Goal: Book appointment/travel/reservation

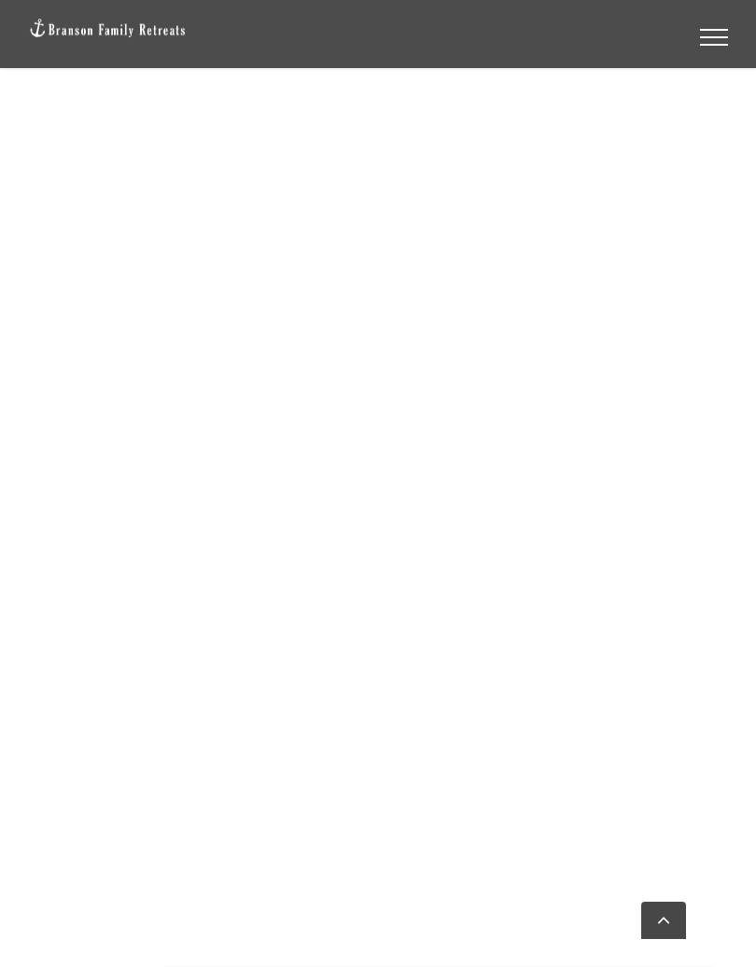
scroll to position [2140, 0]
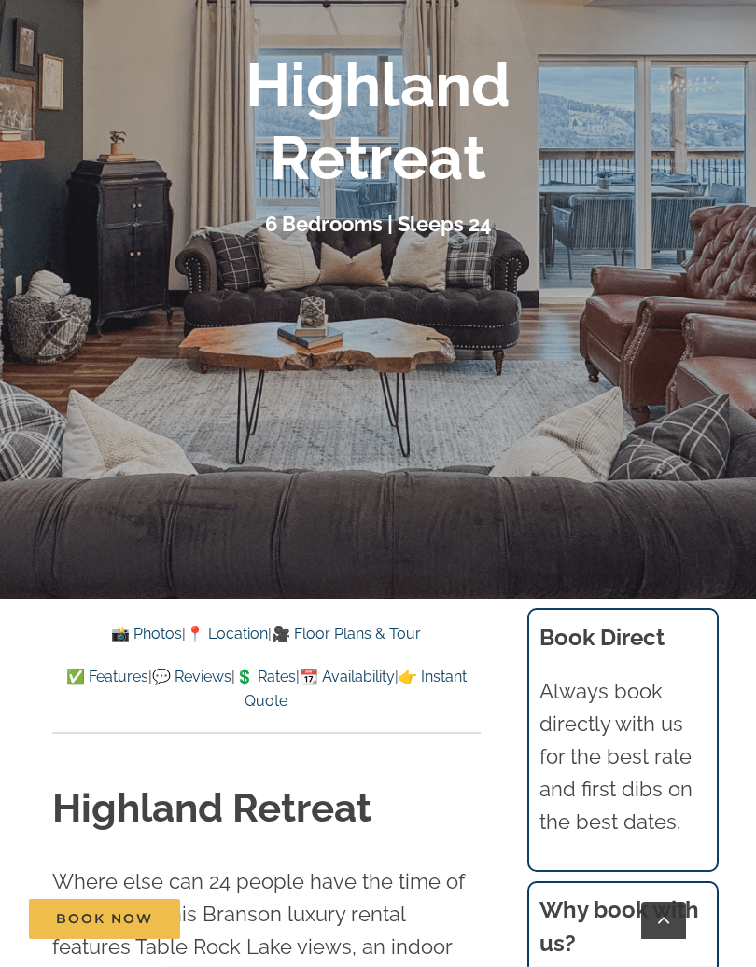
scroll to position [363, 0]
click at [121, 642] on link "📸 Photos" at bounding box center [146, 635] width 71 height 18
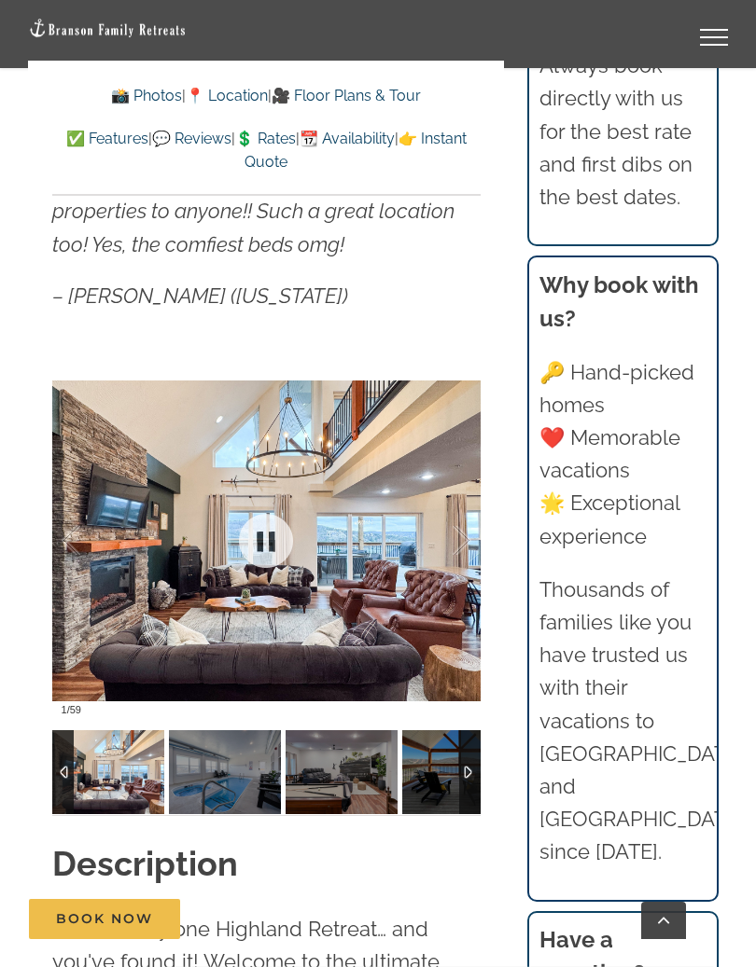
scroll to position [1543, 0]
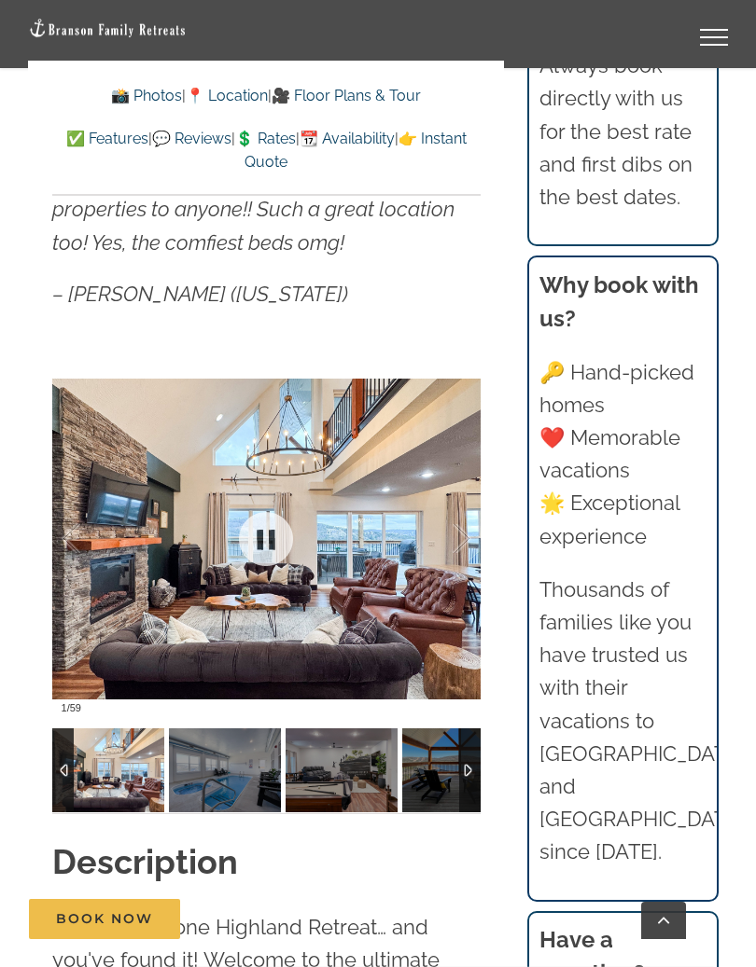
click at [460, 680] on div at bounding box center [266, 538] width 428 height 368
click at [416, 651] on div at bounding box center [266, 538] width 428 height 368
click at [269, 536] on link at bounding box center [266, 539] width 75 height 75
click at [274, 541] on link at bounding box center [266, 539] width 75 height 75
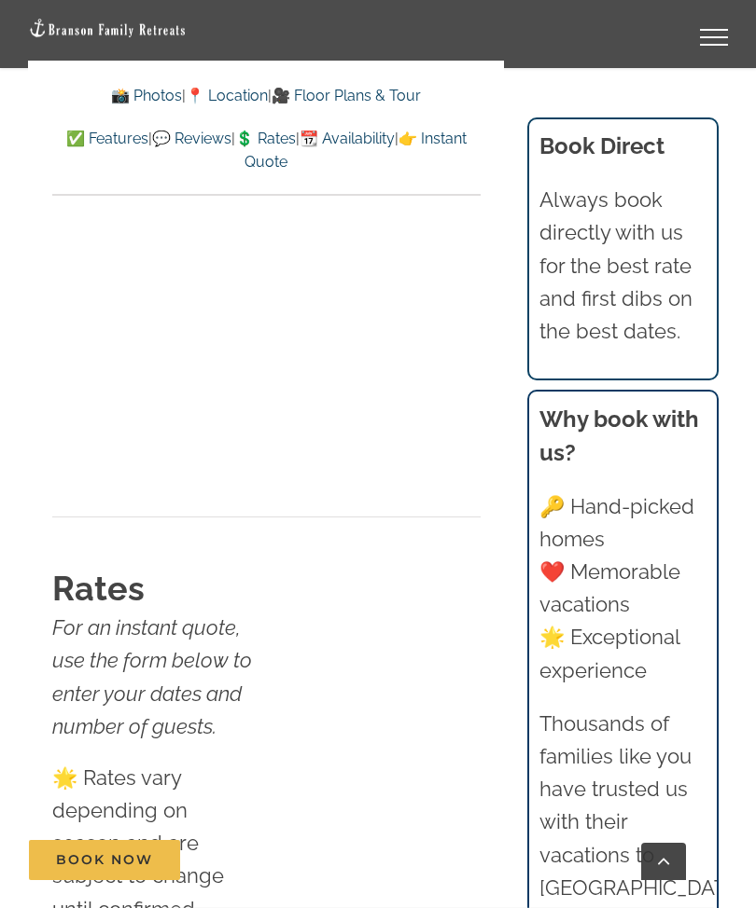
scroll to position [11932, 0]
click at [296, 131] on link "💲 Rates" at bounding box center [265, 139] width 61 height 18
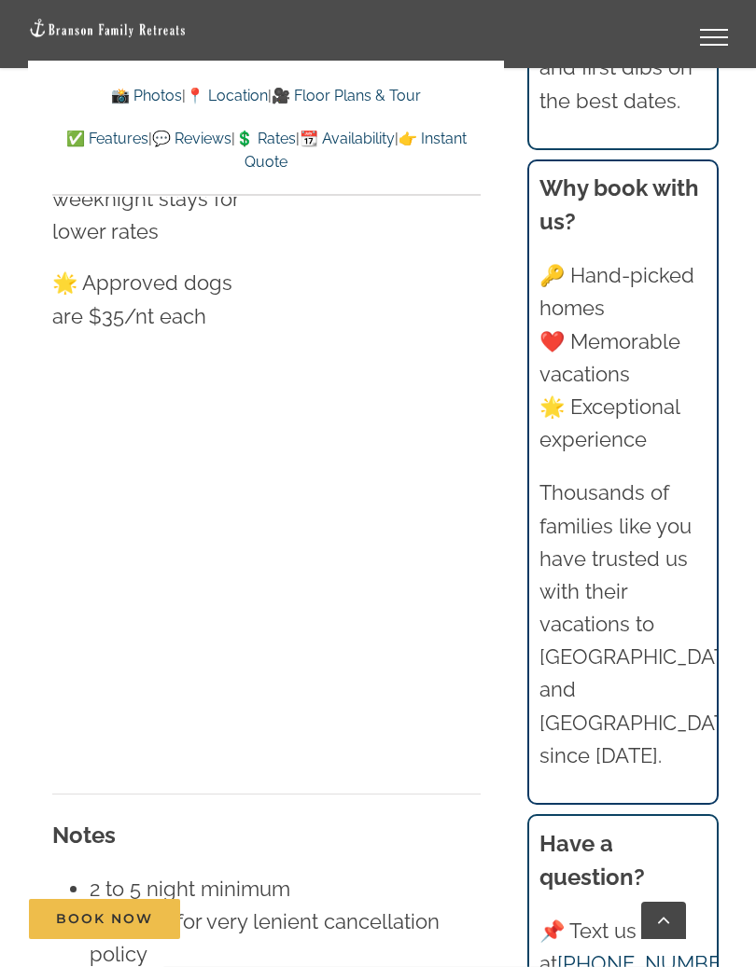
scroll to position [12790, 0]
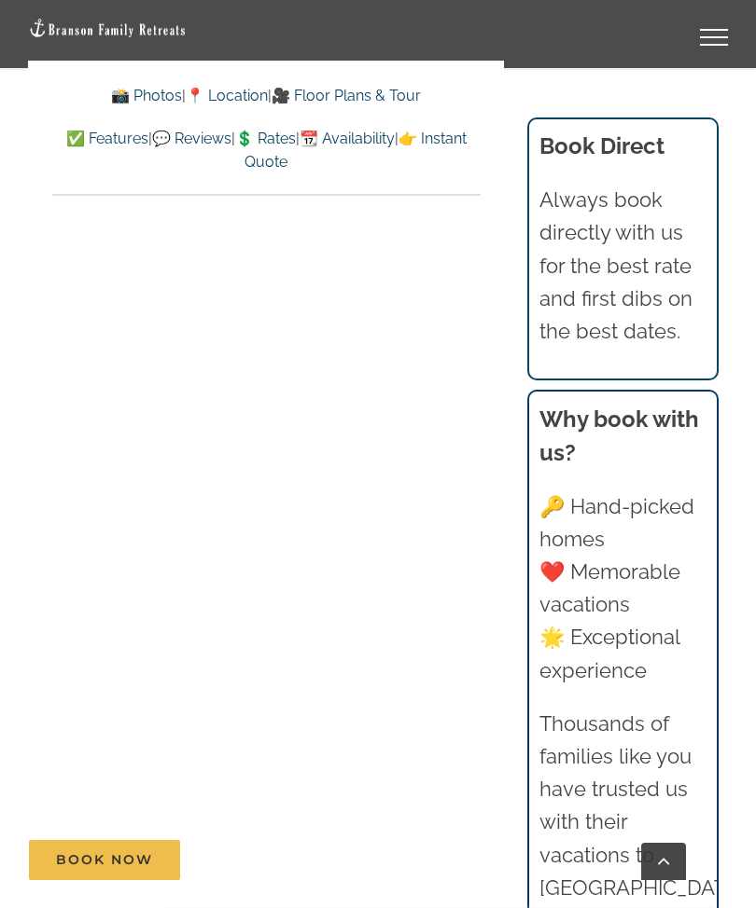
click at [242, 89] on link "📍 Location" at bounding box center [227, 96] width 82 height 18
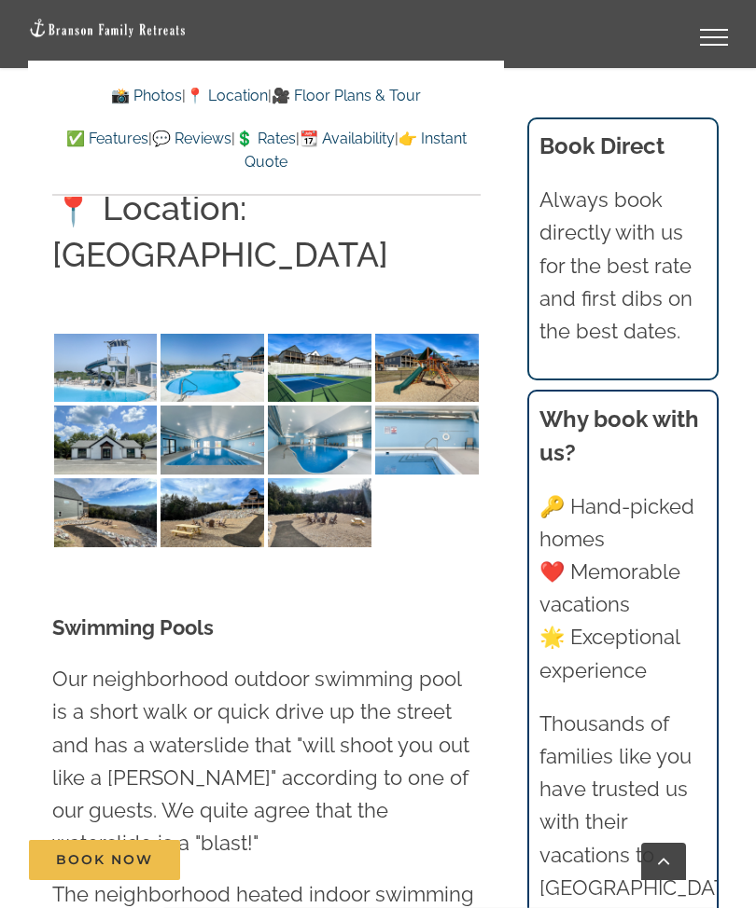
click at [135, 334] on img at bounding box center [106, 368] width 104 height 69
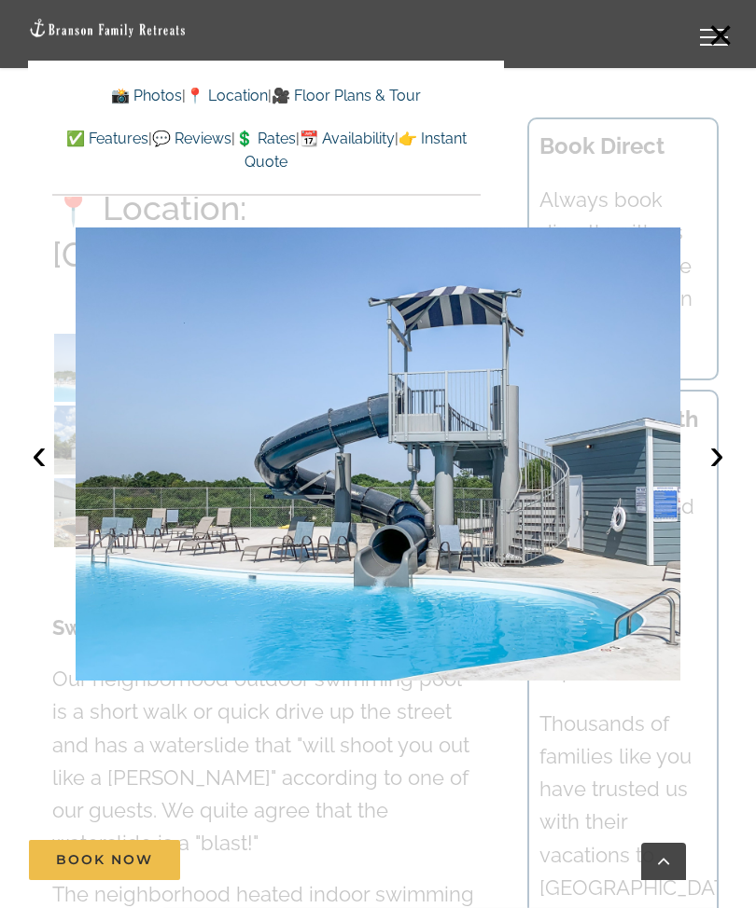
click at [701, 442] on button "›" at bounding box center [716, 454] width 41 height 41
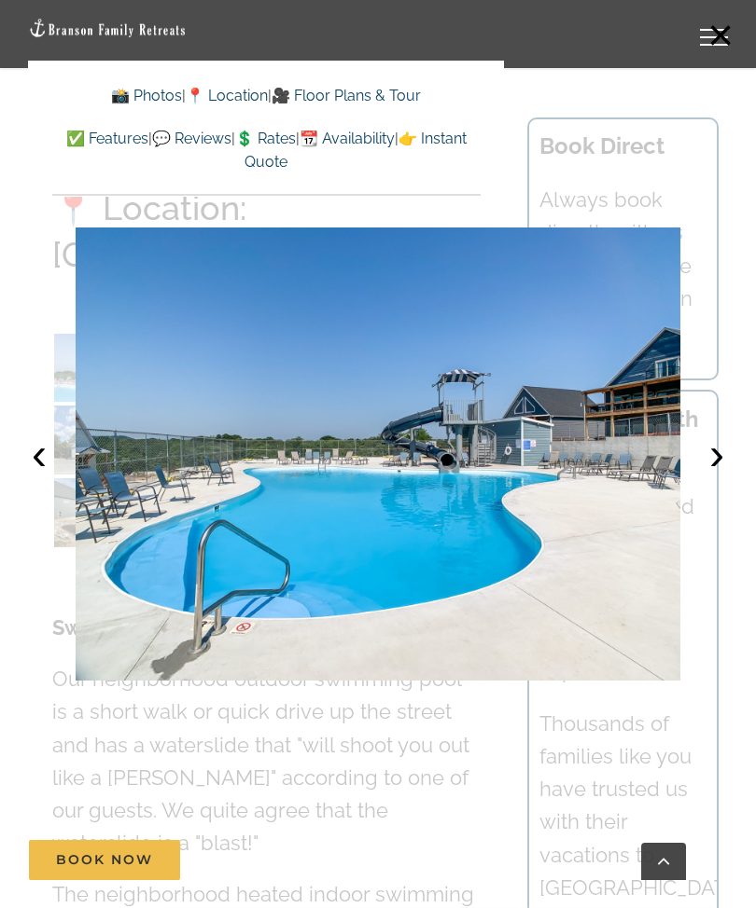
click at [704, 473] on button "›" at bounding box center [716, 454] width 41 height 41
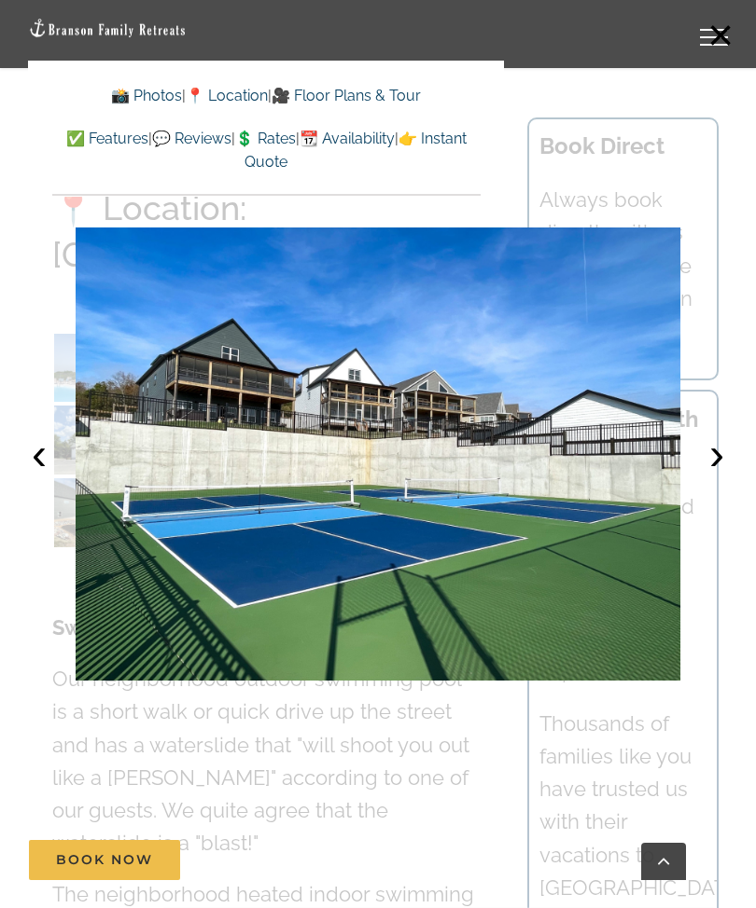
click at [699, 463] on button "›" at bounding box center [716, 454] width 41 height 41
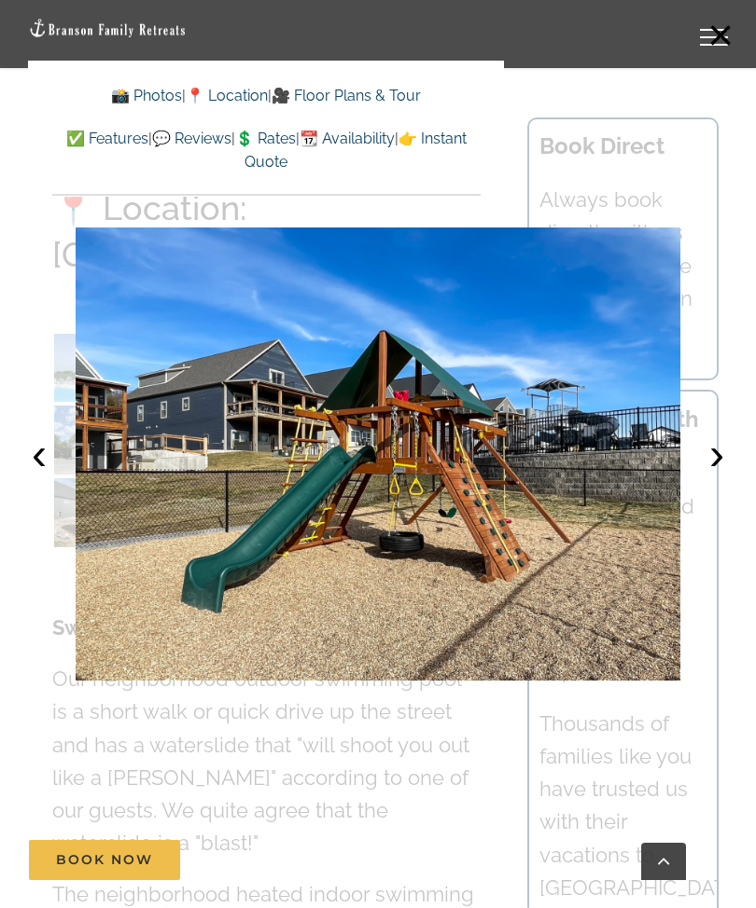
click at [710, 457] on button "›" at bounding box center [716, 454] width 41 height 41
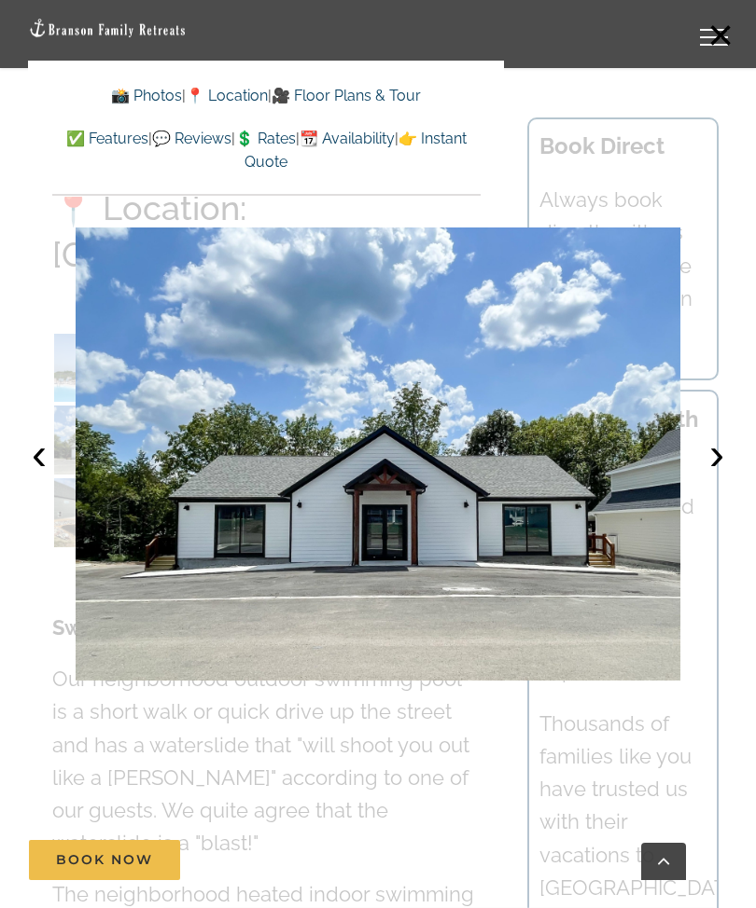
click at [703, 470] on button "›" at bounding box center [716, 454] width 41 height 41
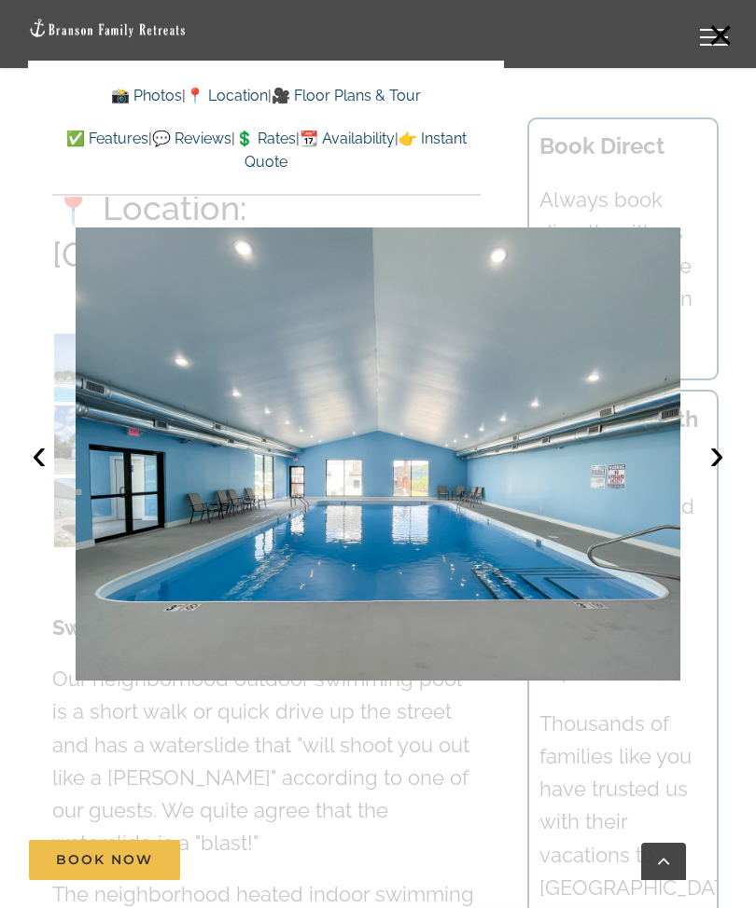
click at [707, 471] on button "›" at bounding box center [716, 454] width 41 height 41
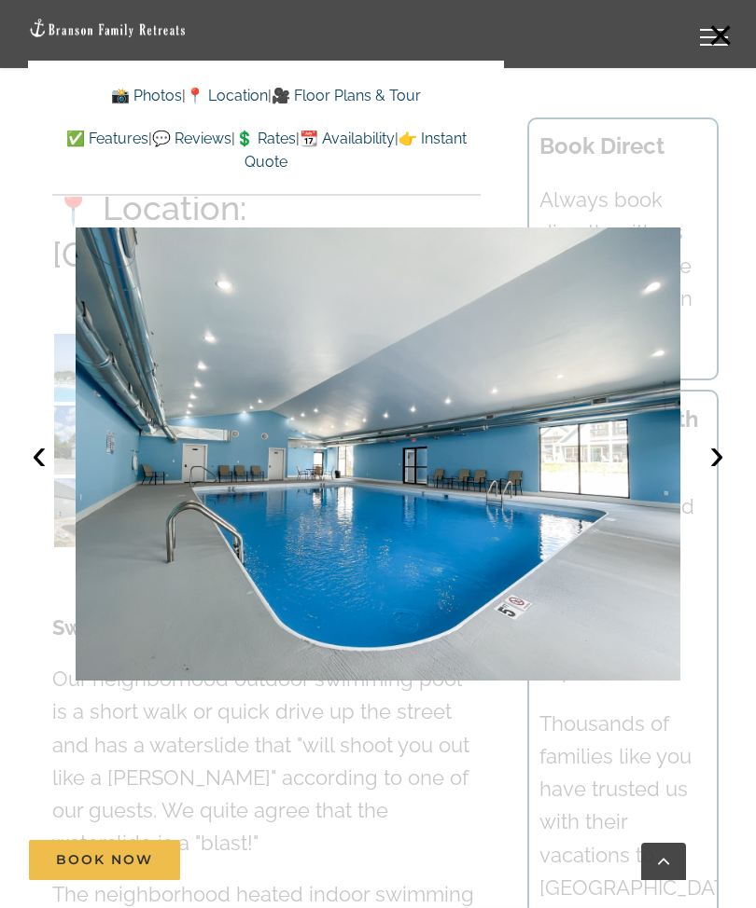
click at [703, 468] on button "›" at bounding box center [716, 454] width 41 height 41
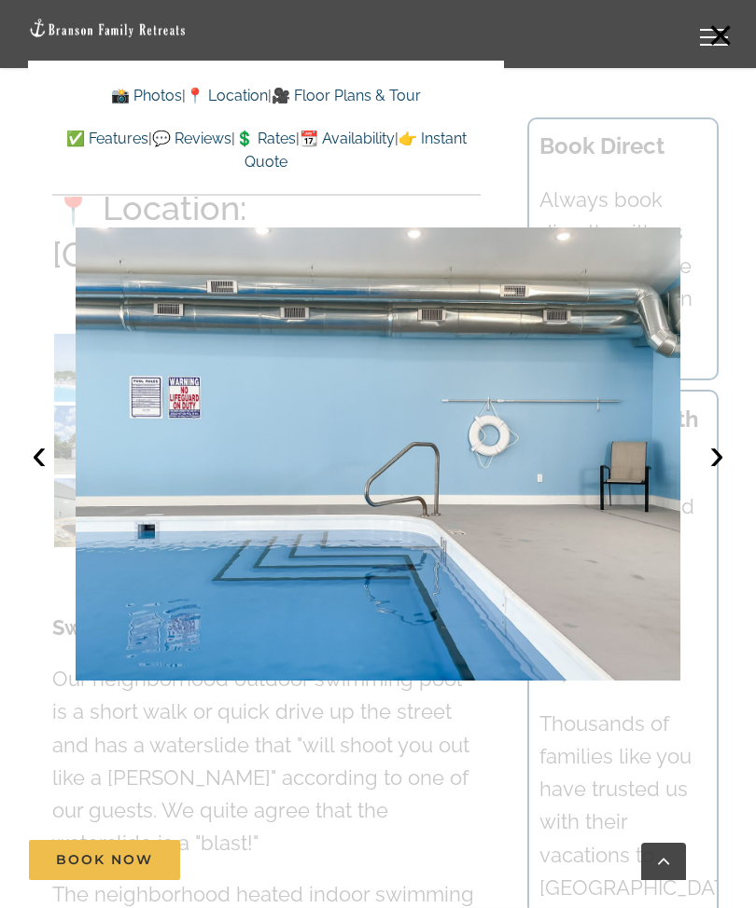
click at [711, 460] on button "›" at bounding box center [716, 454] width 41 height 41
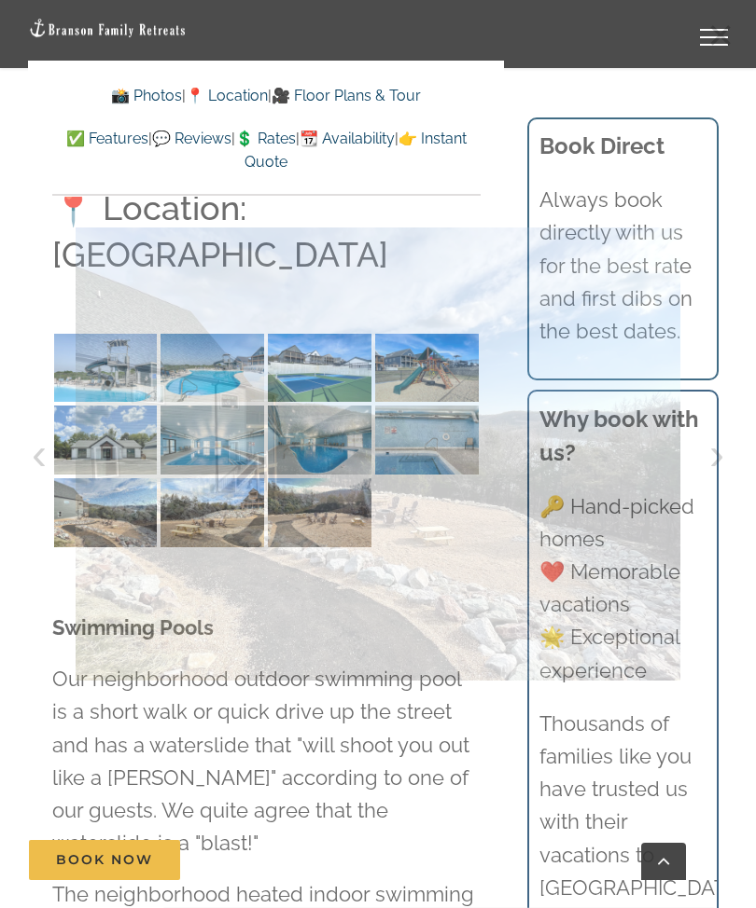
click at [692, 461] on div at bounding box center [378, 454] width 756 height 908
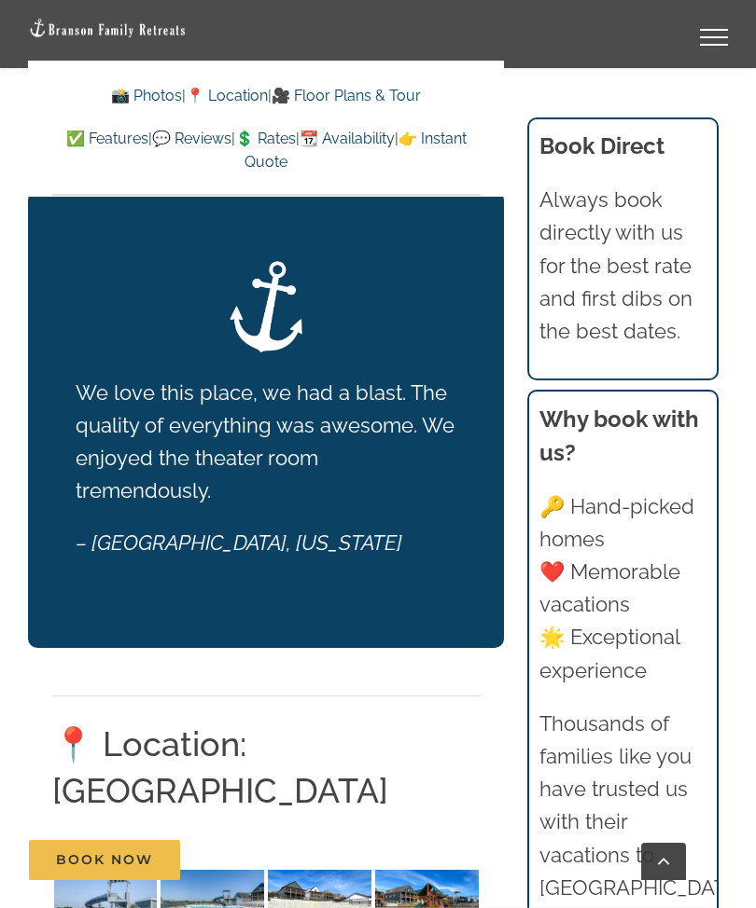
scroll to position [4588, 0]
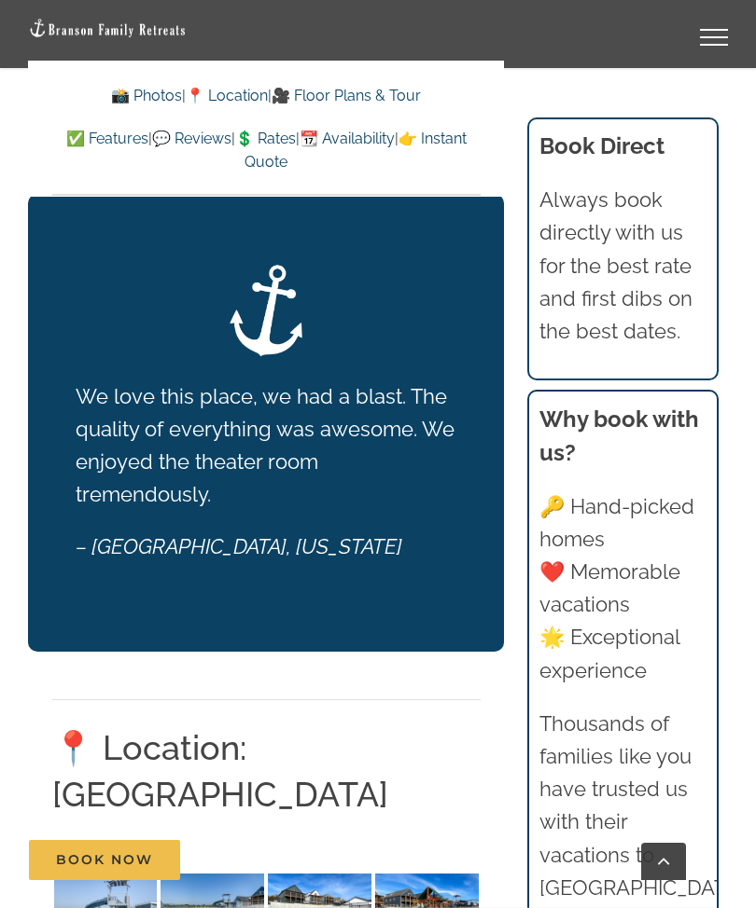
click at [395, 137] on link "📆 Availability" at bounding box center [346, 139] width 95 height 18
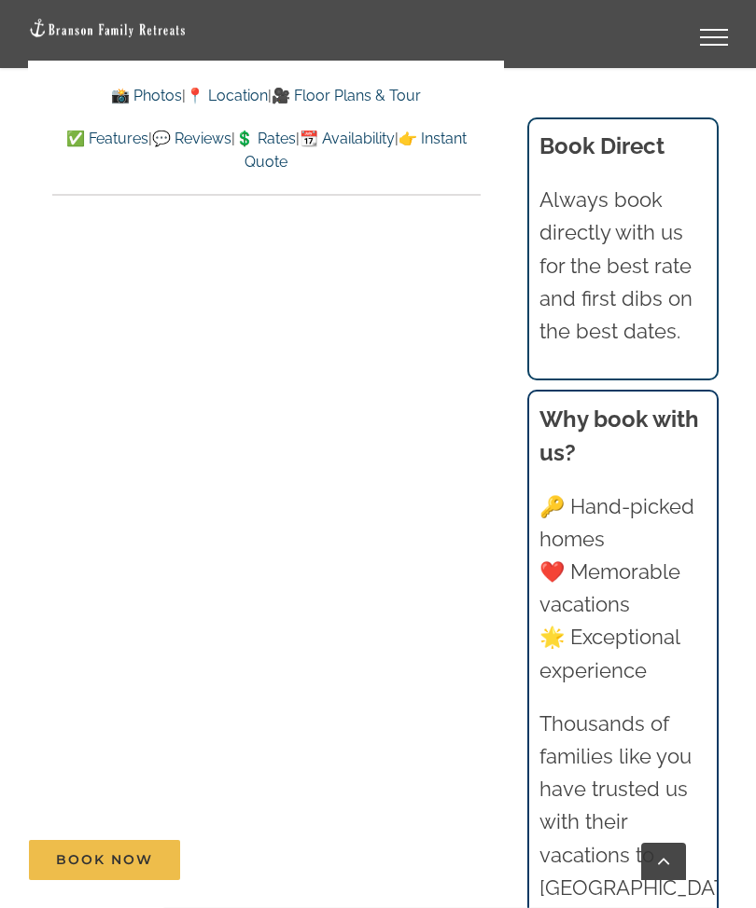
scroll to position [11023, 0]
click at [234, 91] on link "📍 Location" at bounding box center [227, 96] width 82 height 18
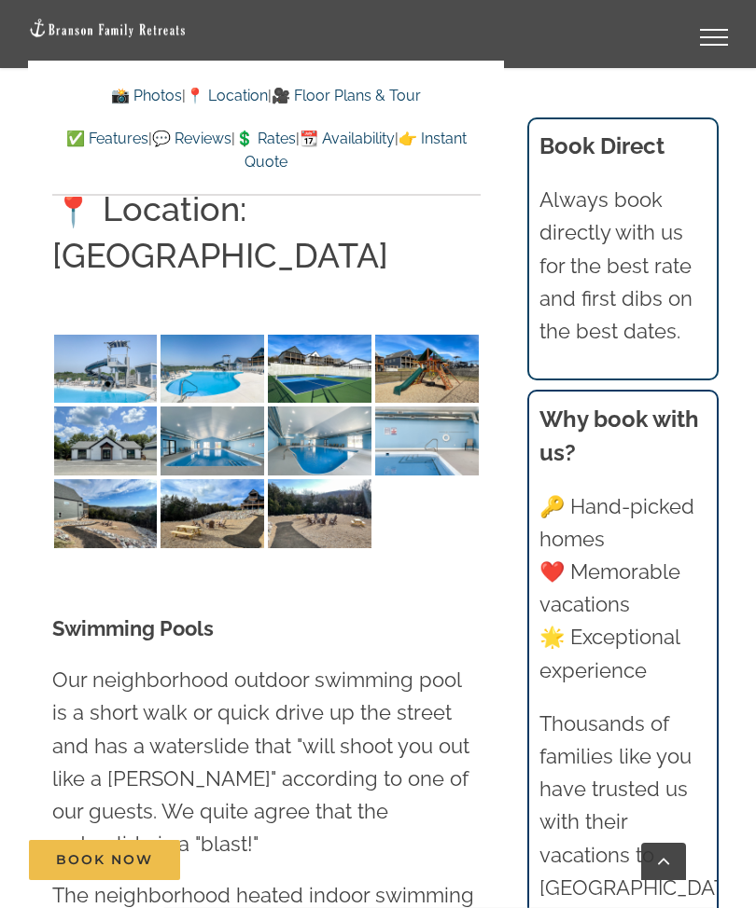
click at [238, 90] on link "📍 Location" at bounding box center [227, 96] width 82 height 18
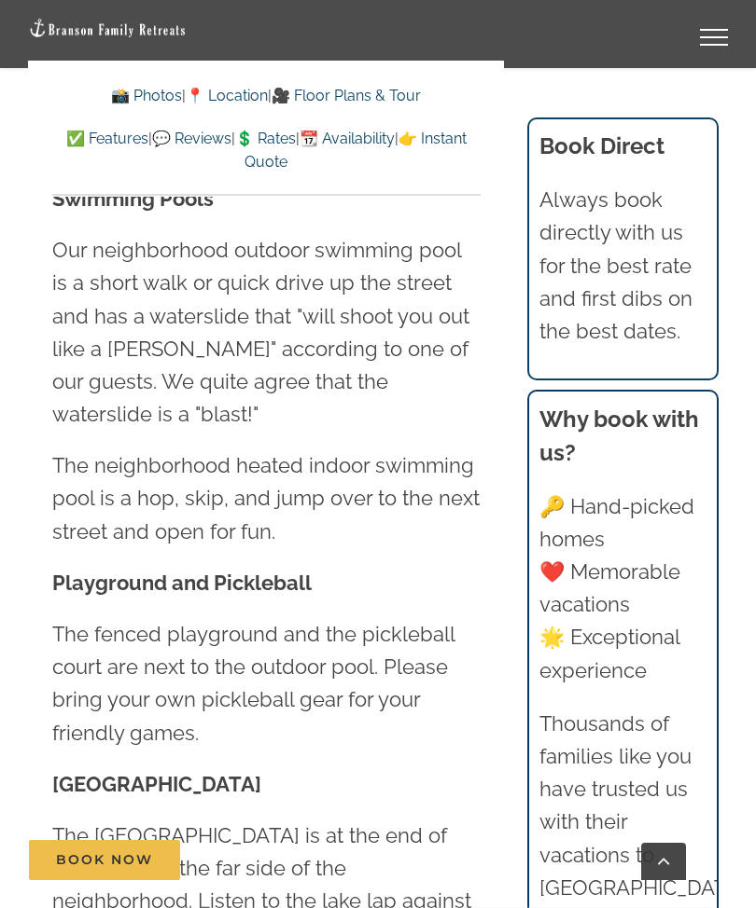
scroll to position [5556, 0]
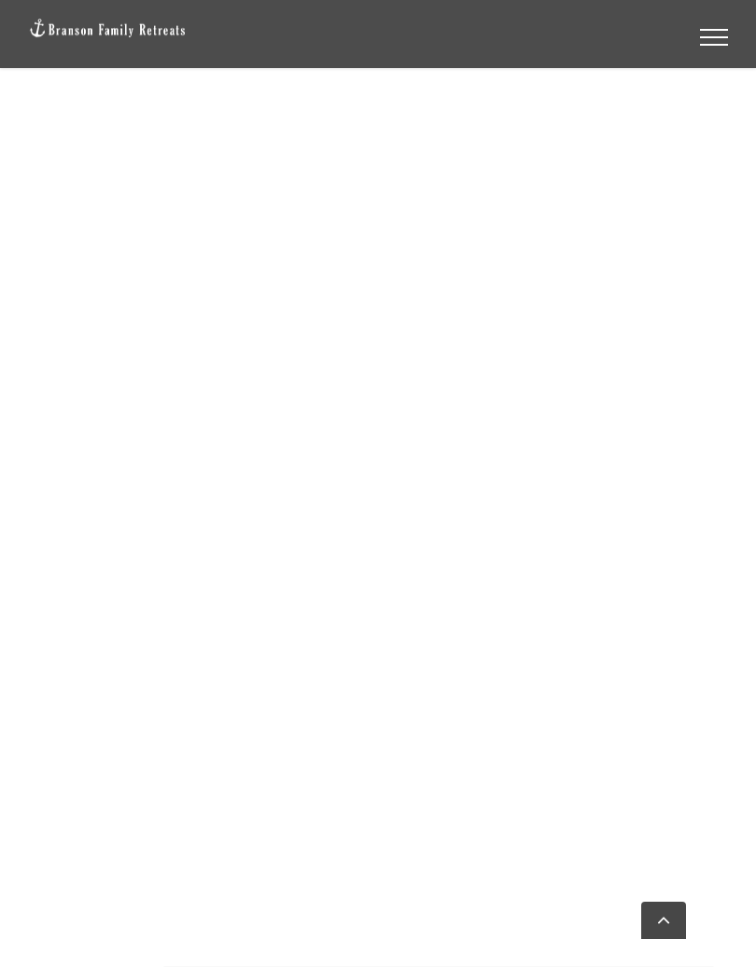
scroll to position [2260, 0]
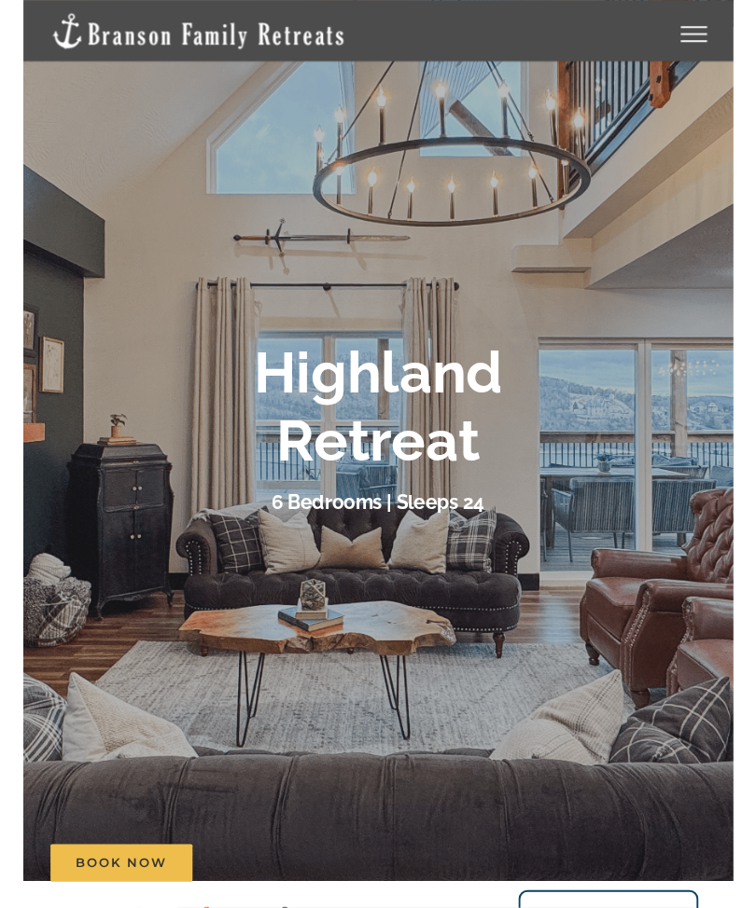
scroll to position [81, 0]
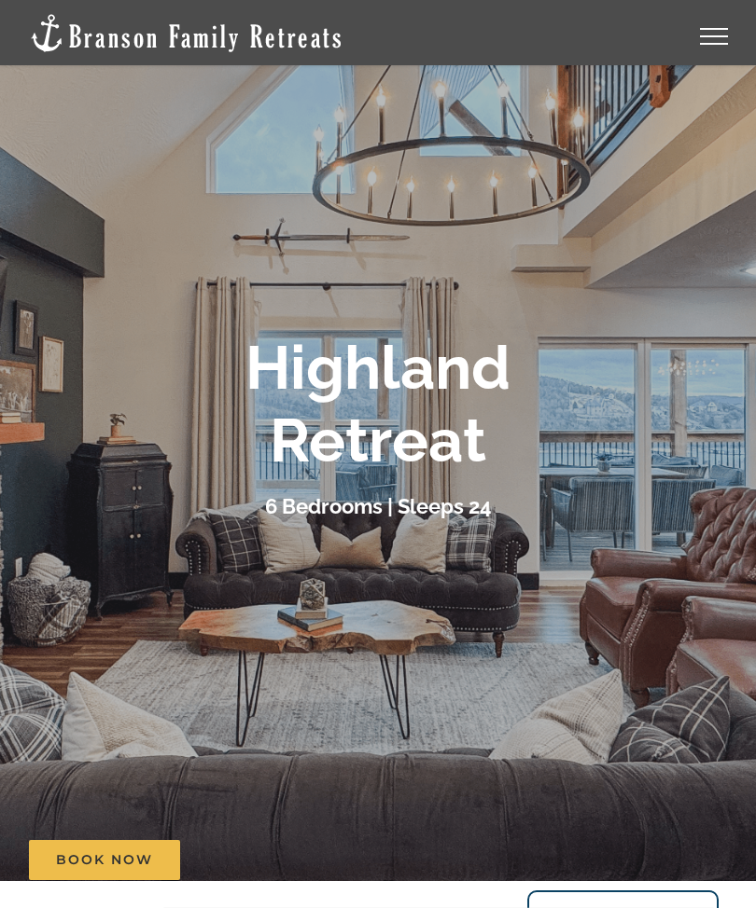
click at [716, 28] on link "Toggle Menu" at bounding box center [713, 36] width 75 height 17
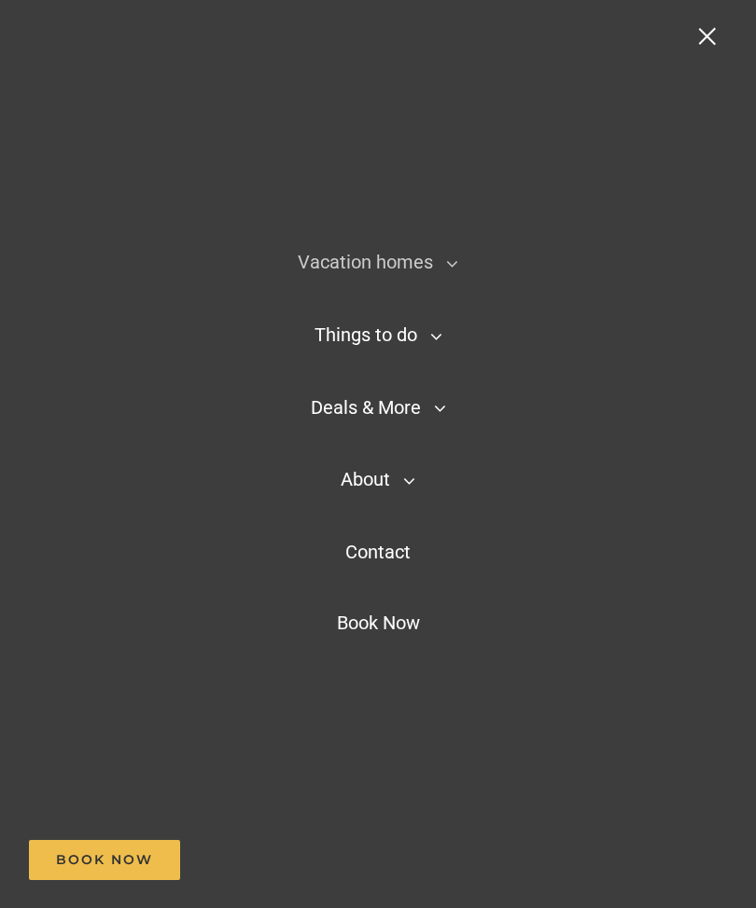
click at [708, 37] on link "Toggle Menu" at bounding box center [713, 36] width 75 height 17
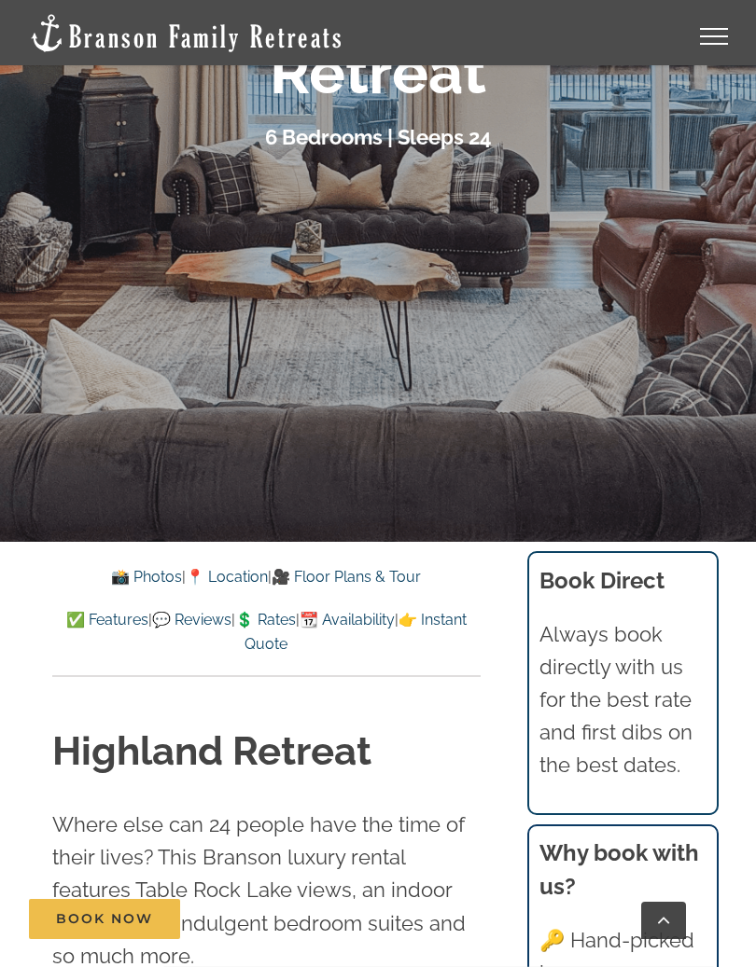
click at [296, 617] on link "💲 Rates" at bounding box center [265, 620] width 61 height 18
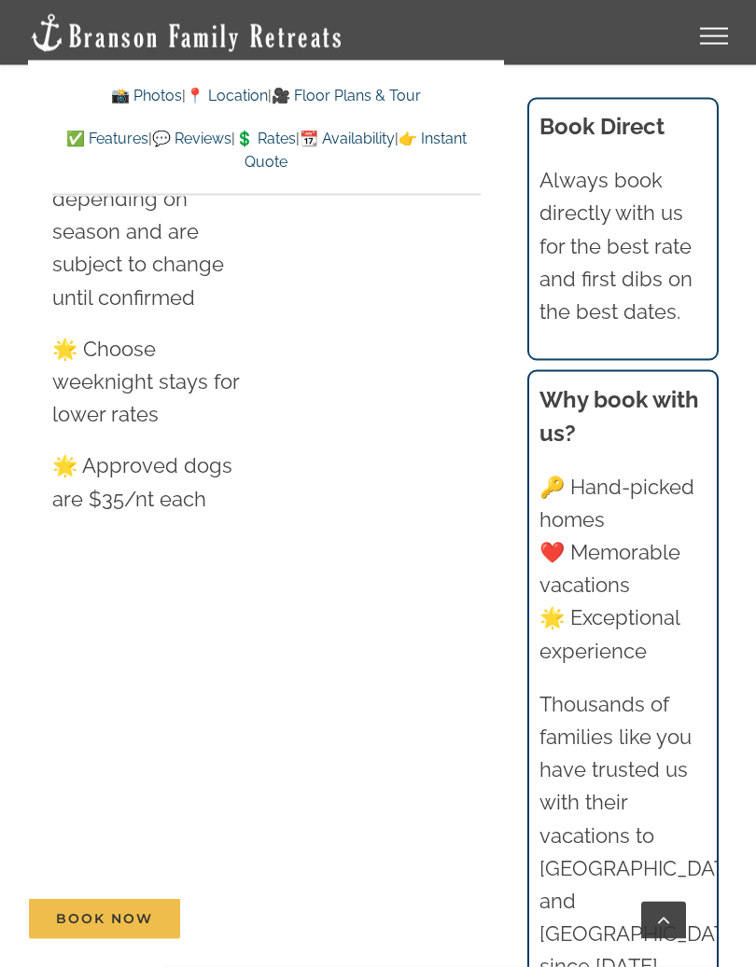
scroll to position [12643, 0]
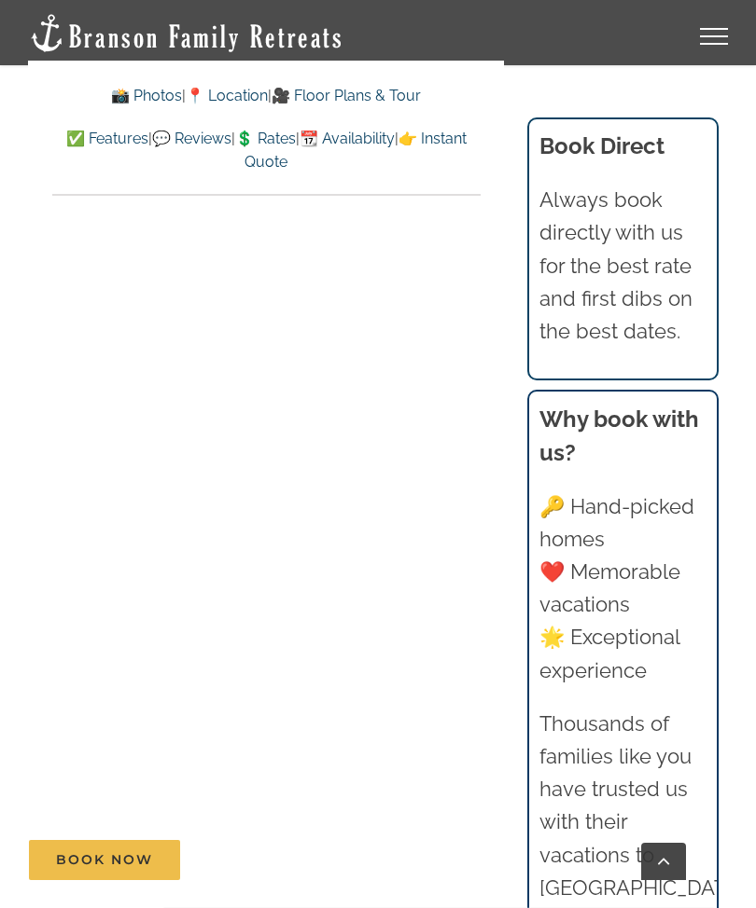
scroll to position [10413, 0]
